Goal: Task Accomplishment & Management: Use online tool/utility

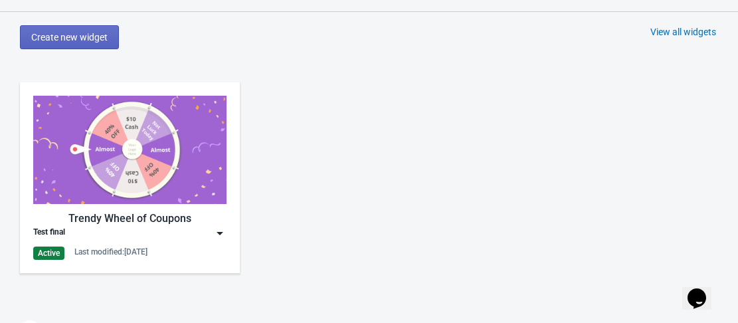
scroll to position [597, 0]
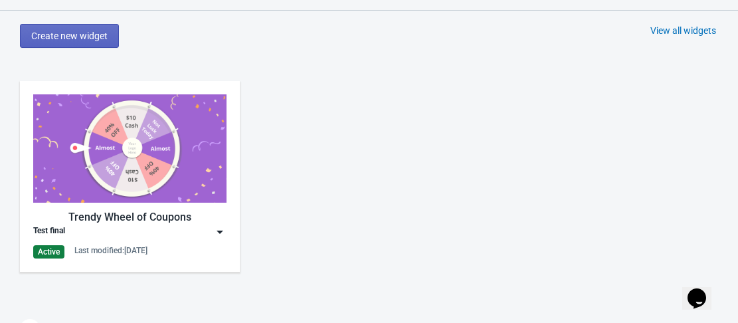
click at [140, 165] on img at bounding box center [129, 148] width 193 height 108
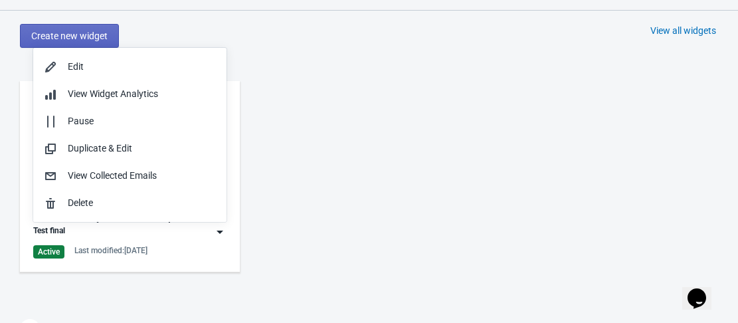
click at [368, 148] on div "Trendy Wheel of Coupons Test final Active Last modified: 26.8.2025" at bounding box center [369, 187] width 738 height 239
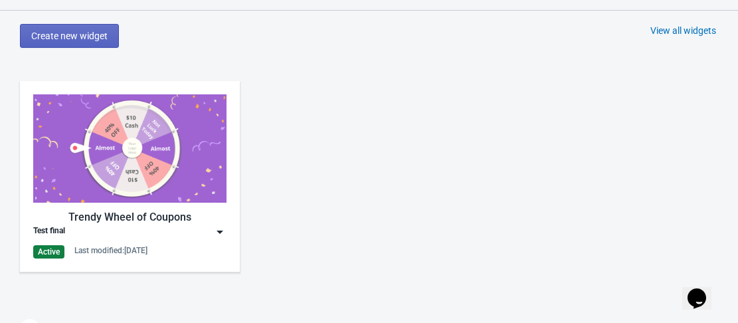
click at [102, 154] on img at bounding box center [129, 148] width 193 height 108
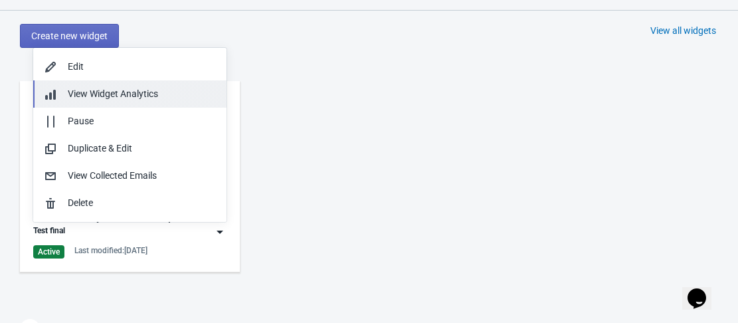
click at [96, 93] on span "View Widget Analytics" at bounding box center [113, 93] width 90 height 11
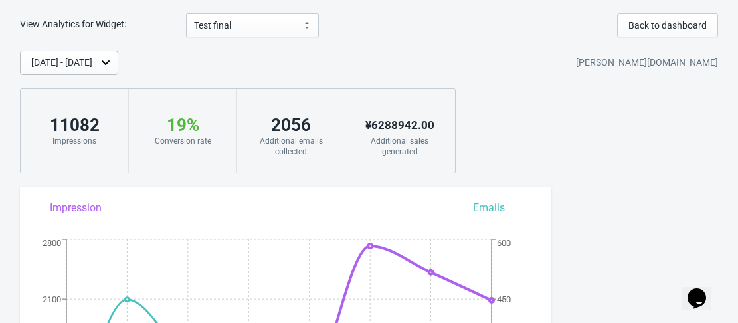
scroll to position [13, 0]
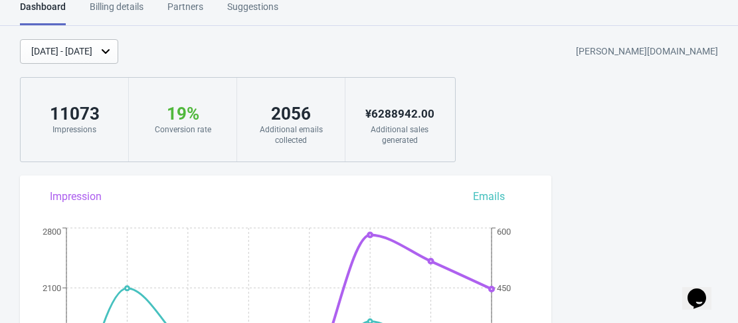
click at [118, 53] on div "[DATE] - [DATE]" at bounding box center [69, 51] width 98 height 25
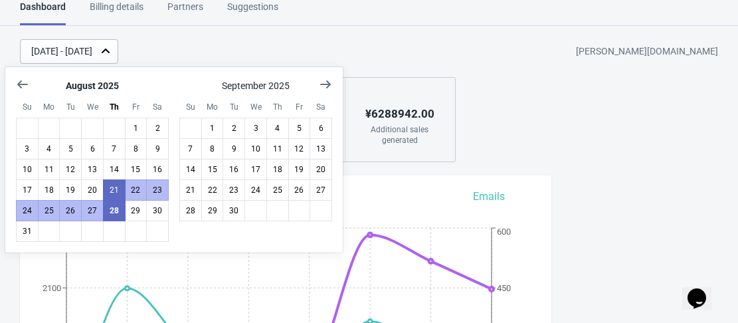
click at [376, 58] on div "Aug 21, 2025 - Aug 28, 2025 ambika-corporation.myshopify.com" at bounding box center [379, 51] width 718 height 25
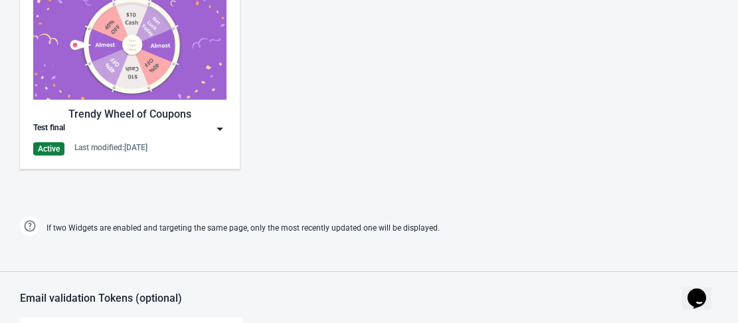
scroll to position [677, 0]
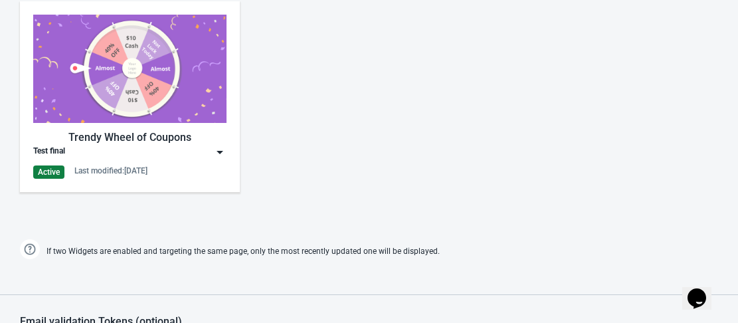
click at [112, 87] on img at bounding box center [129, 69] width 193 height 108
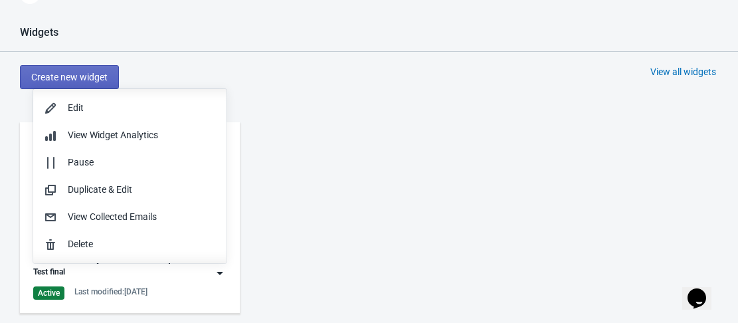
scroll to position [544, 0]
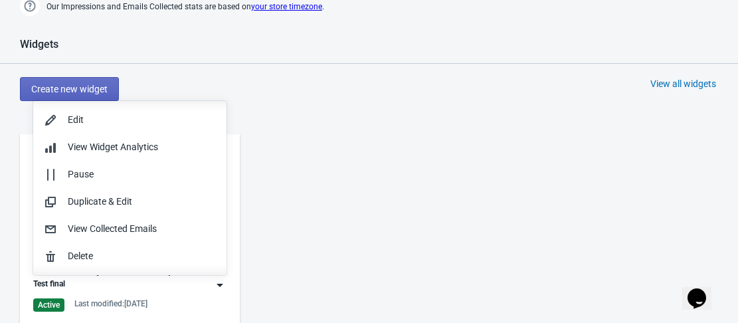
click at [316, 102] on div "Widgets Create new widget View all widgets Trendy Wheel of Coupons Test final A…" at bounding box center [369, 216] width 738 height 357
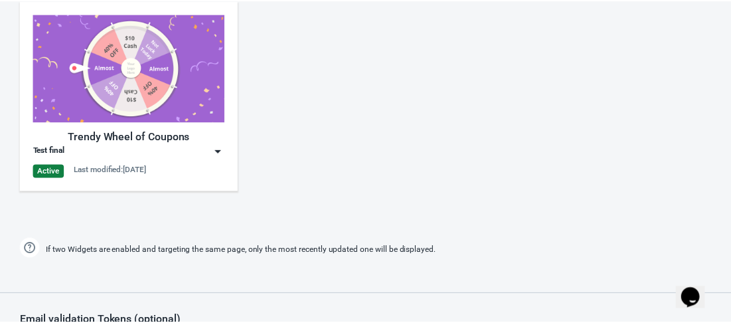
scroll to position [677, 0]
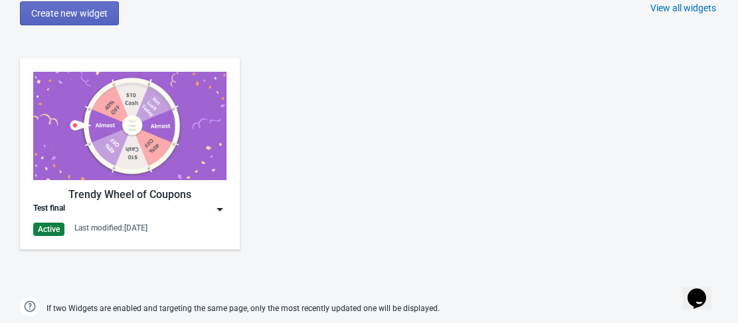
scroll to position [1085, 0]
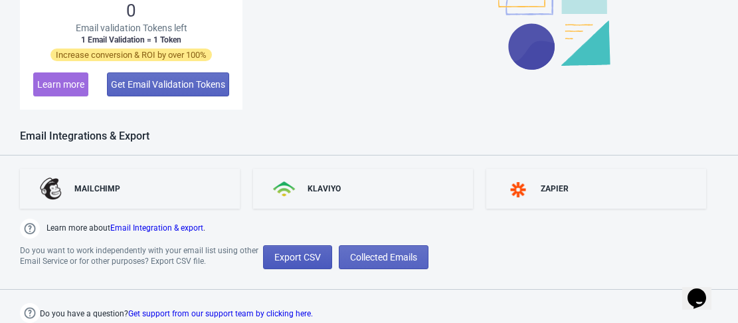
click at [285, 250] on button "Export CSV" at bounding box center [297, 257] width 69 height 24
select select "2025"
select select "8"
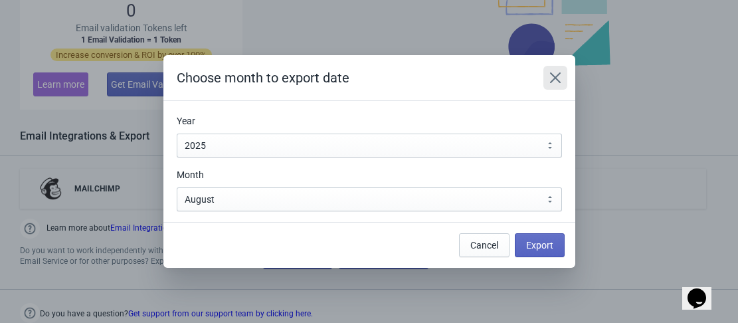
click at [560, 86] on button "Close" at bounding box center [555, 78] width 24 height 24
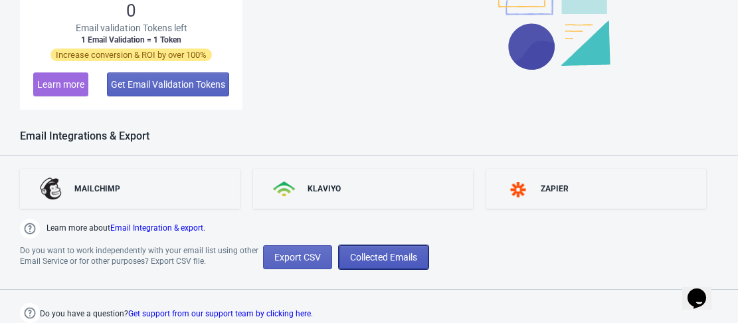
click at [381, 265] on button "Collected Emails" at bounding box center [384, 257] width 90 height 24
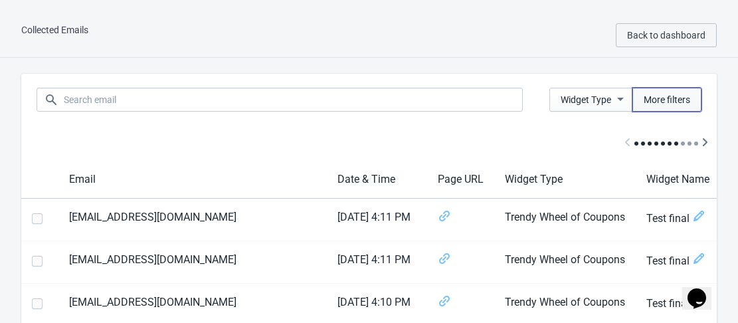
click at [652, 96] on span "More filters" at bounding box center [666, 99] width 46 height 11
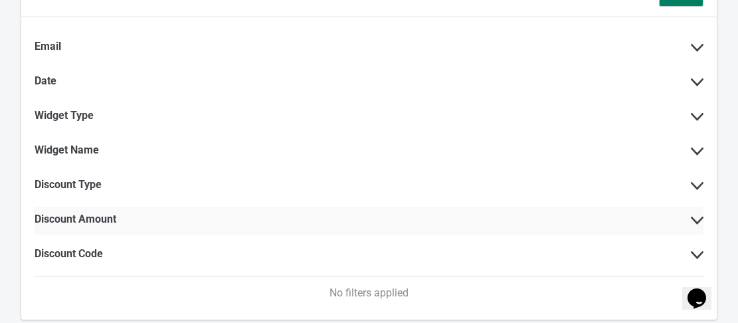
scroll to position [133, 0]
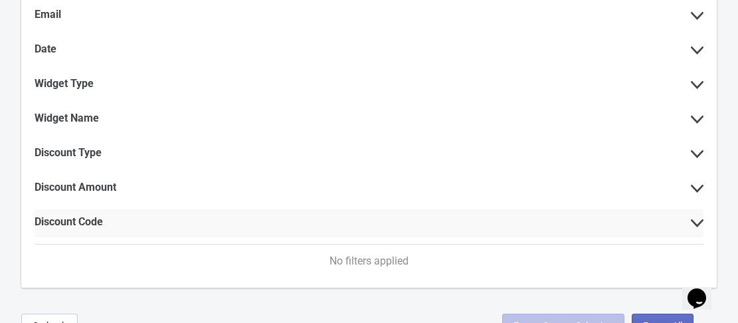
click at [402, 234] on div "Discount Code" at bounding box center [369, 223] width 668 height 28
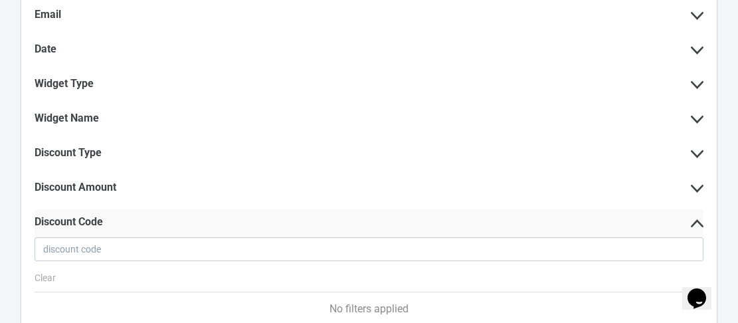
click at [402, 234] on div "Discount Code" at bounding box center [369, 223] width 668 height 28
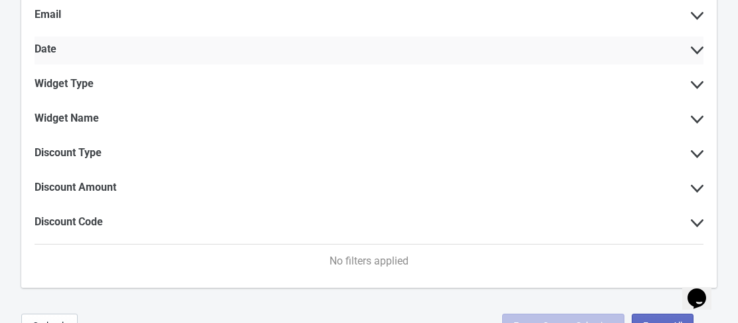
click at [154, 42] on div "Date" at bounding box center [369, 51] width 668 height 28
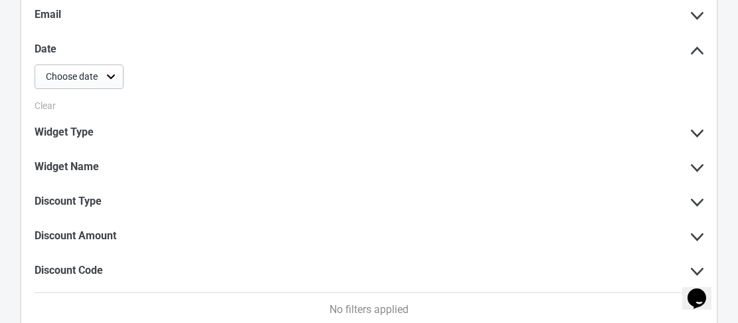
click at [90, 74] on div "Choose date" at bounding box center [72, 77] width 52 height 14
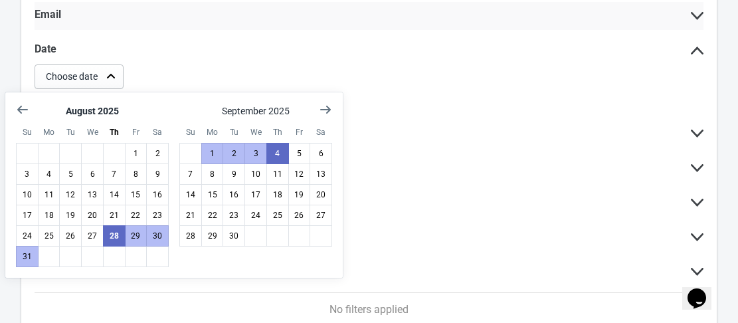
click at [171, 29] on div "Email" at bounding box center [369, 16] width 668 height 28
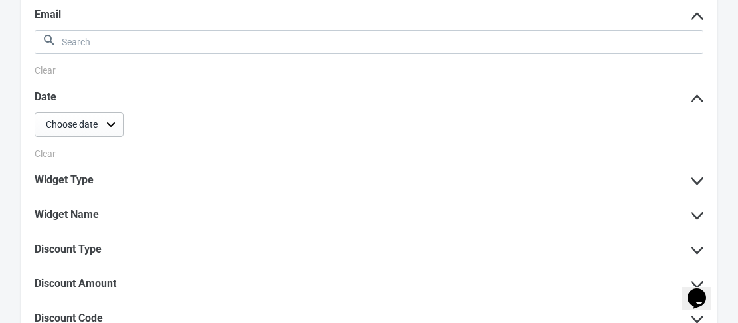
click at [17, 52] on div "More filters Done Email Clear Date Choose date Clear Widget Type Widget Name Di…" at bounding box center [369, 162] width 738 height 475
click at [692, 13] on icon at bounding box center [696, 16] width 13 height 8
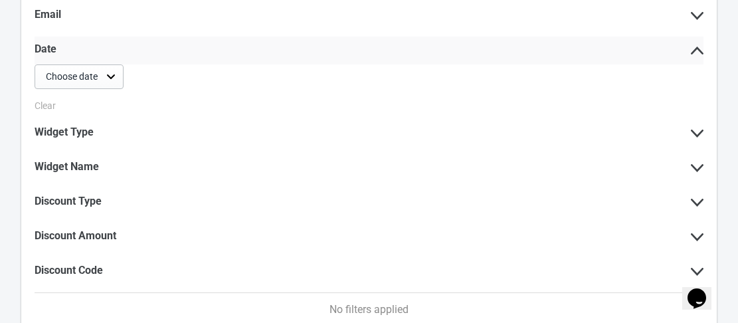
click at [701, 50] on icon at bounding box center [696, 50] width 13 height 8
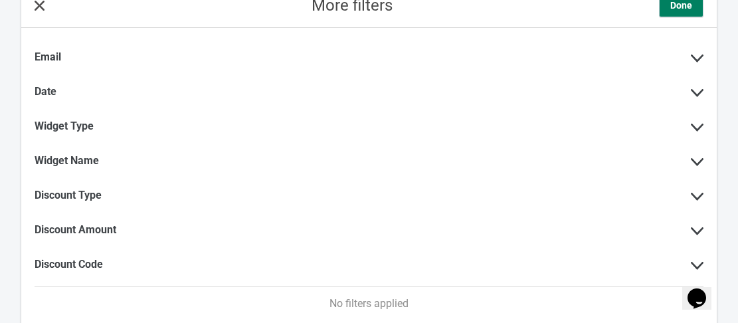
scroll to position [157, 0]
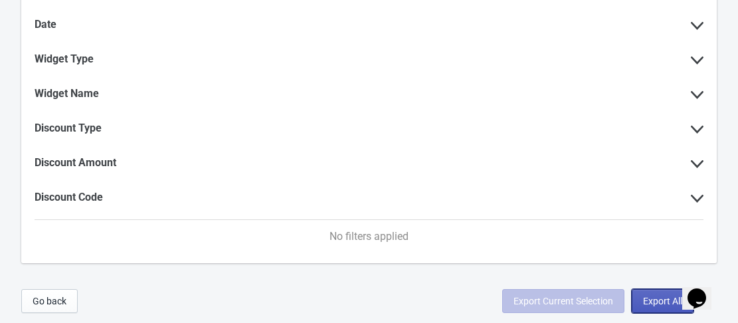
click at [655, 295] on button "Export All" at bounding box center [662, 301] width 62 height 24
select select "2025"
select select "8"
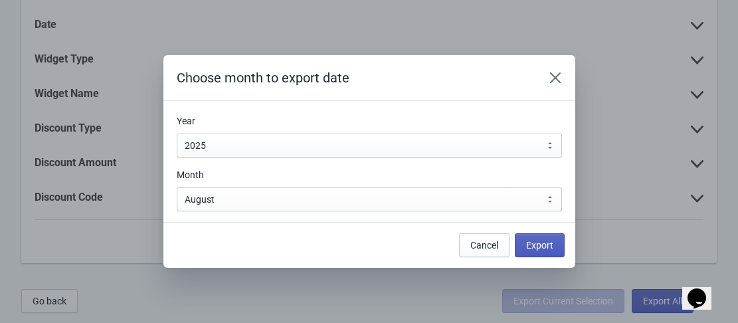
click at [542, 246] on span "Export" at bounding box center [539, 245] width 27 height 11
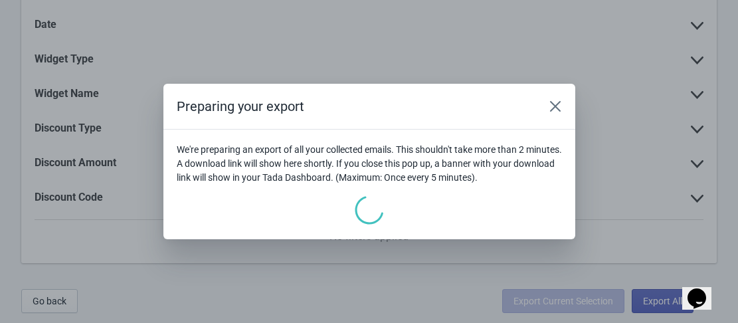
scroll to position [0, 0]
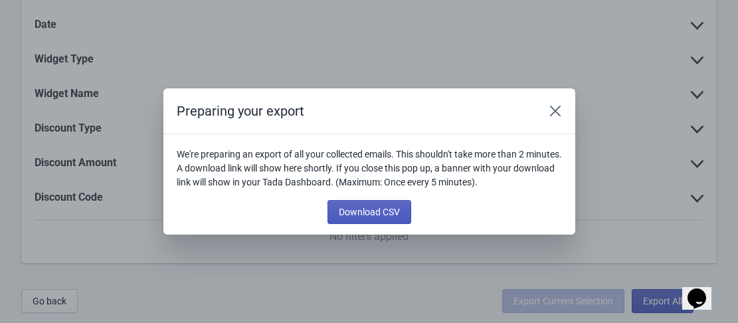
click at [379, 215] on span "Download CSV" at bounding box center [369, 211] width 61 height 11
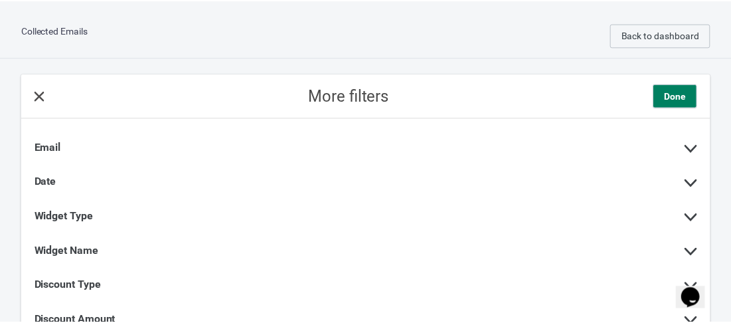
scroll to position [157, 0]
